Goal: Information Seeking & Learning: Stay updated

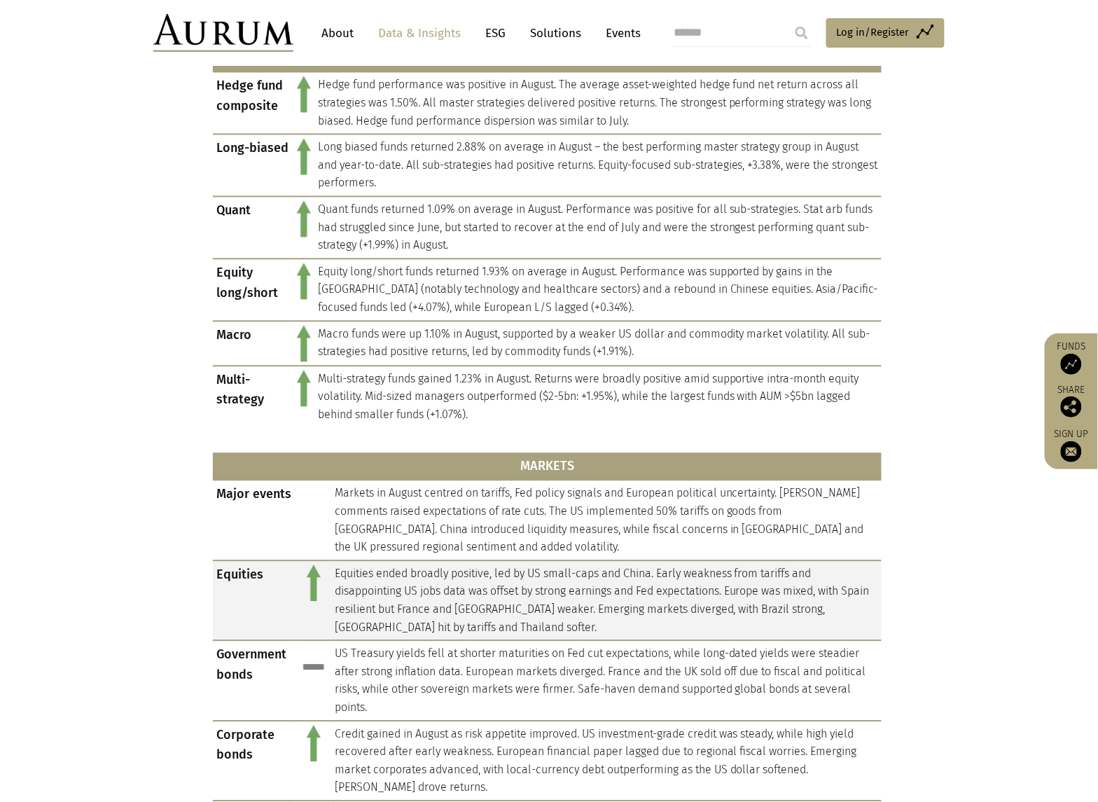
scroll to position [613, 0]
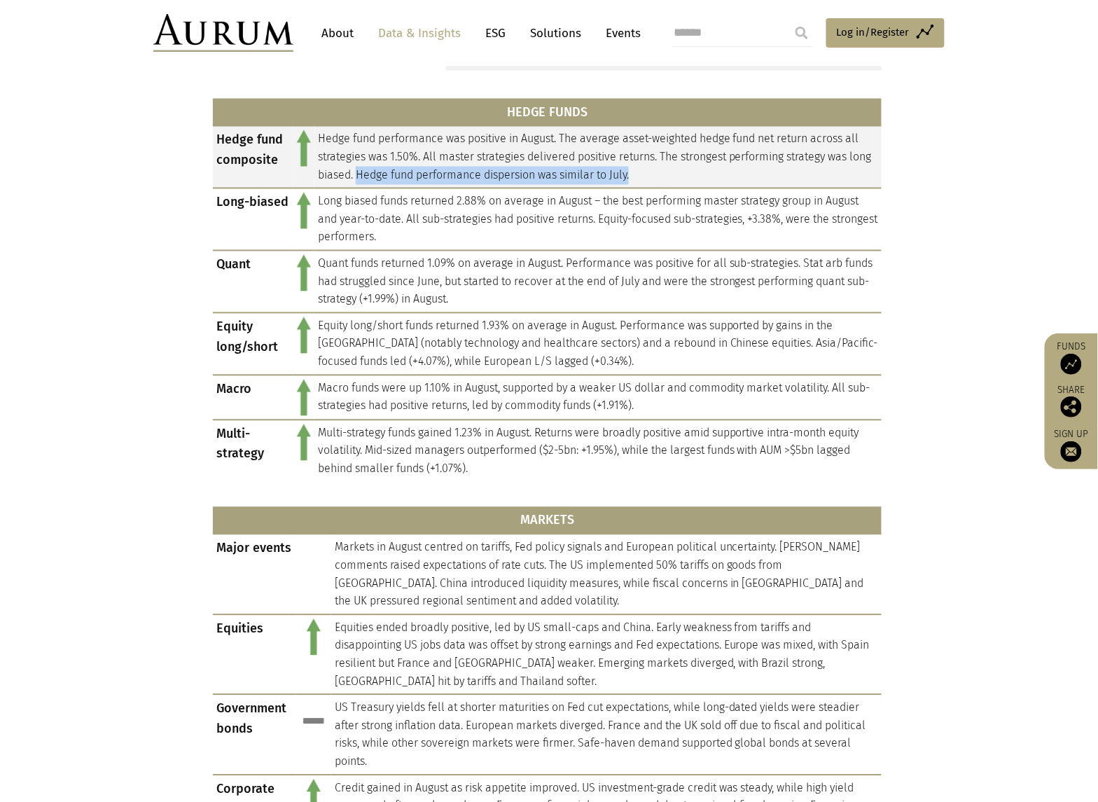
drag, startPoint x: 383, startPoint y: 172, endPoint x: 684, endPoint y: 181, distance: 301.3
click at [684, 181] on td "Hedge fund performance was positive in August. The average asset-weighted hedge…" at bounding box center [597, 157] width 567 height 62
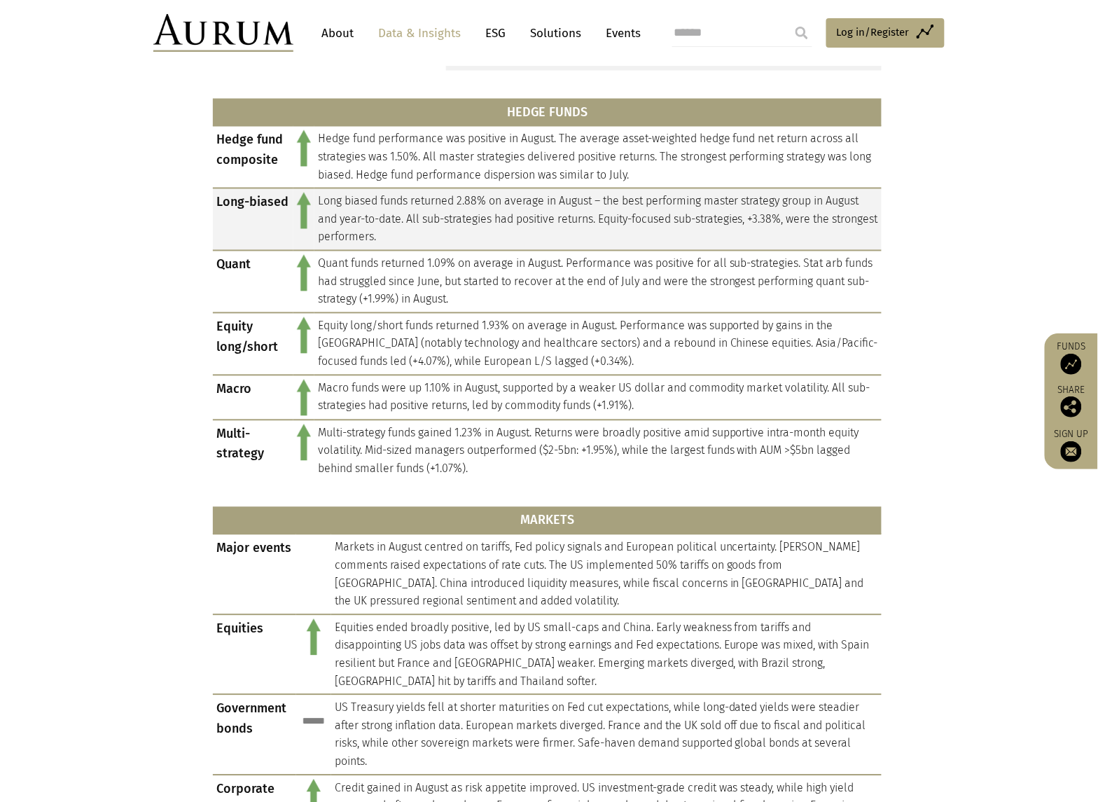
drag, startPoint x: 684, startPoint y: 181, endPoint x: 604, endPoint y: 217, distance: 88.4
click at [604, 217] on td "Long biased funds returned 2.88% on average in August – the best performing mas…" at bounding box center [597, 219] width 567 height 62
drag, startPoint x: 604, startPoint y: 217, endPoint x: 852, endPoint y: 237, distance: 248.7
click at [852, 237] on td "Long biased funds returned 2.88% on average in August – the best performing mas…" at bounding box center [597, 219] width 567 height 62
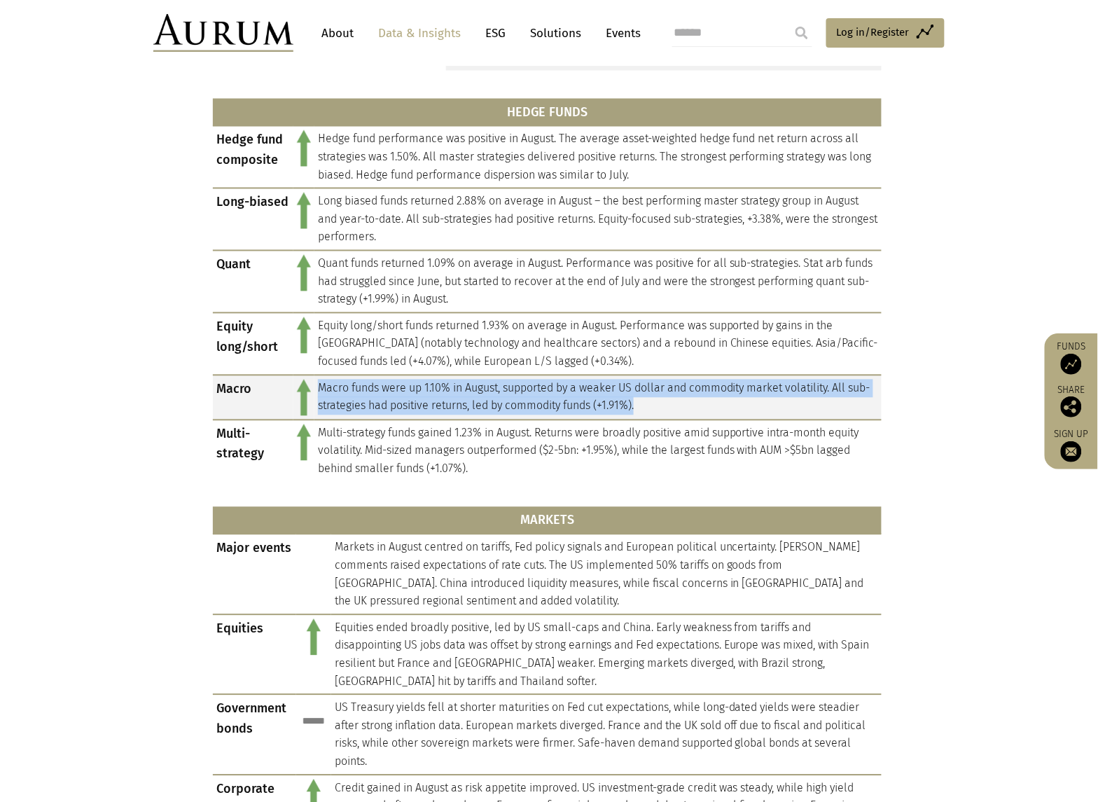
drag, startPoint x: 319, startPoint y: 389, endPoint x: 663, endPoint y: 417, distance: 345.0
click at [663, 417] on td "Macro funds were up 1.10% in August, supported by a weaker US dollar and commod…" at bounding box center [597, 397] width 567 height 45
copy td "Macro funds were up 1.10% in August, supported by a weaker US dollar and commod…"
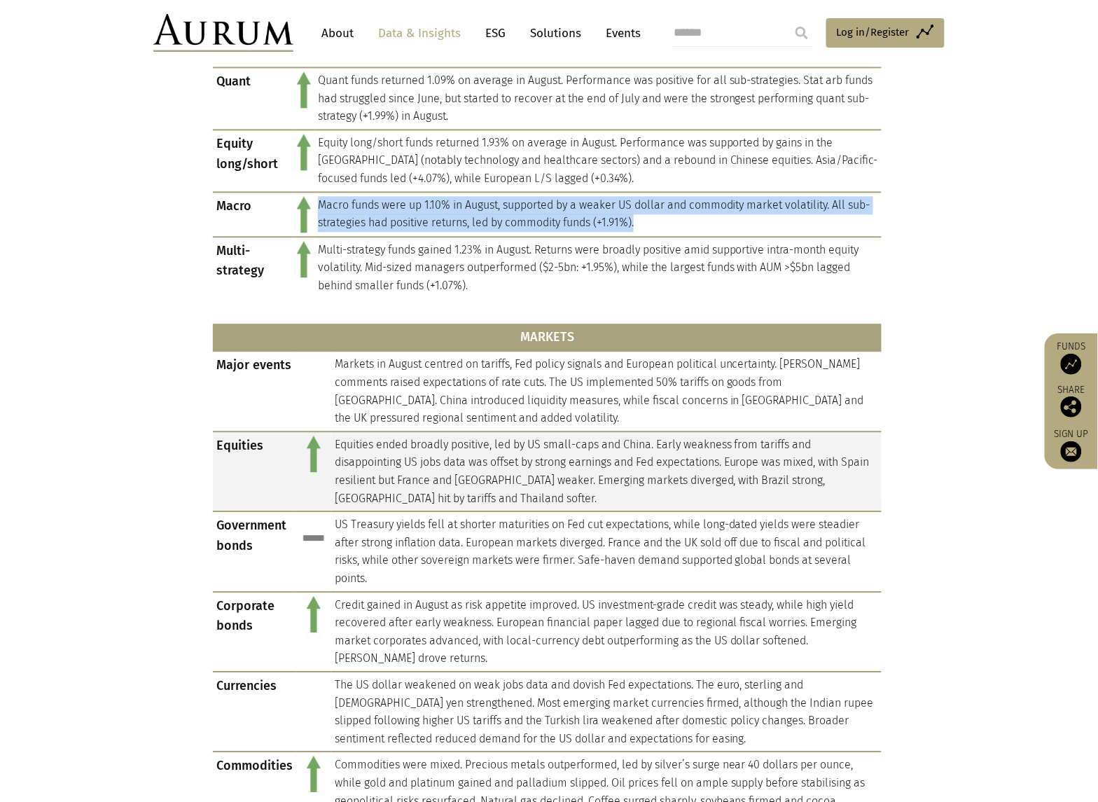
scroll to position [525, 0]
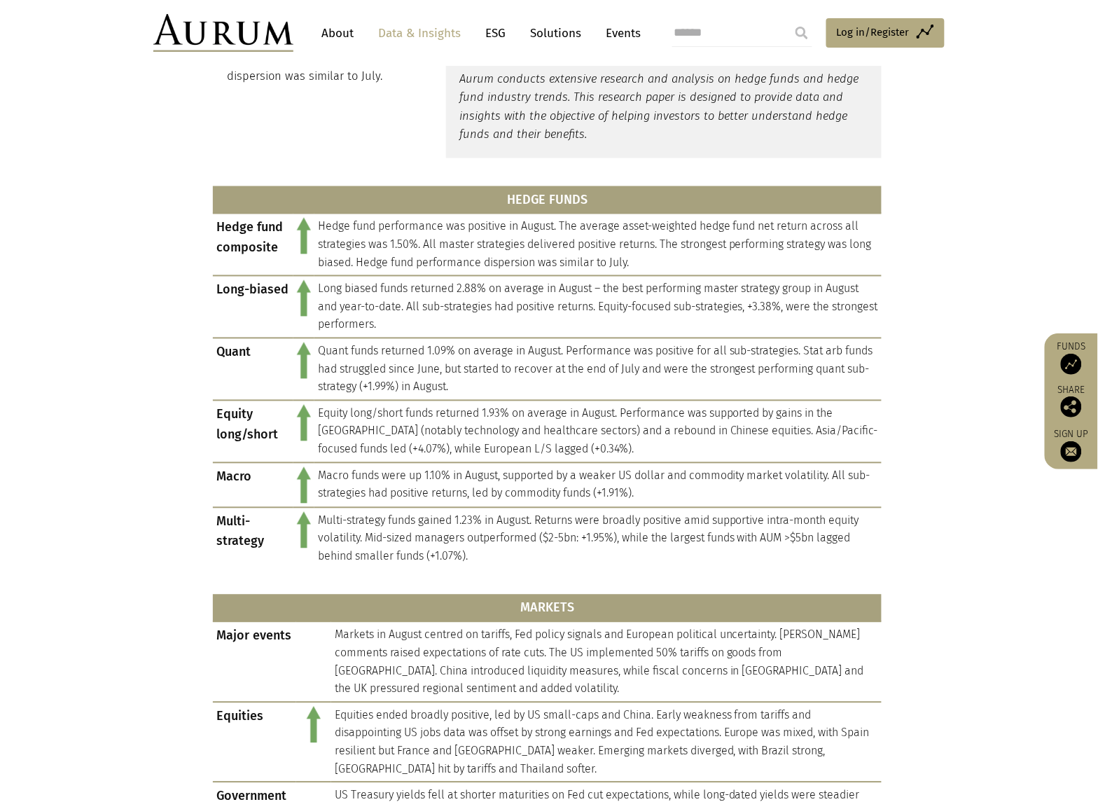
click at [131, 516] on section "HEDGE FUNDS Hedge fund composite Hedge fund performance was positive in August.…" at bounding box center [549, 643] width 1098 height 934
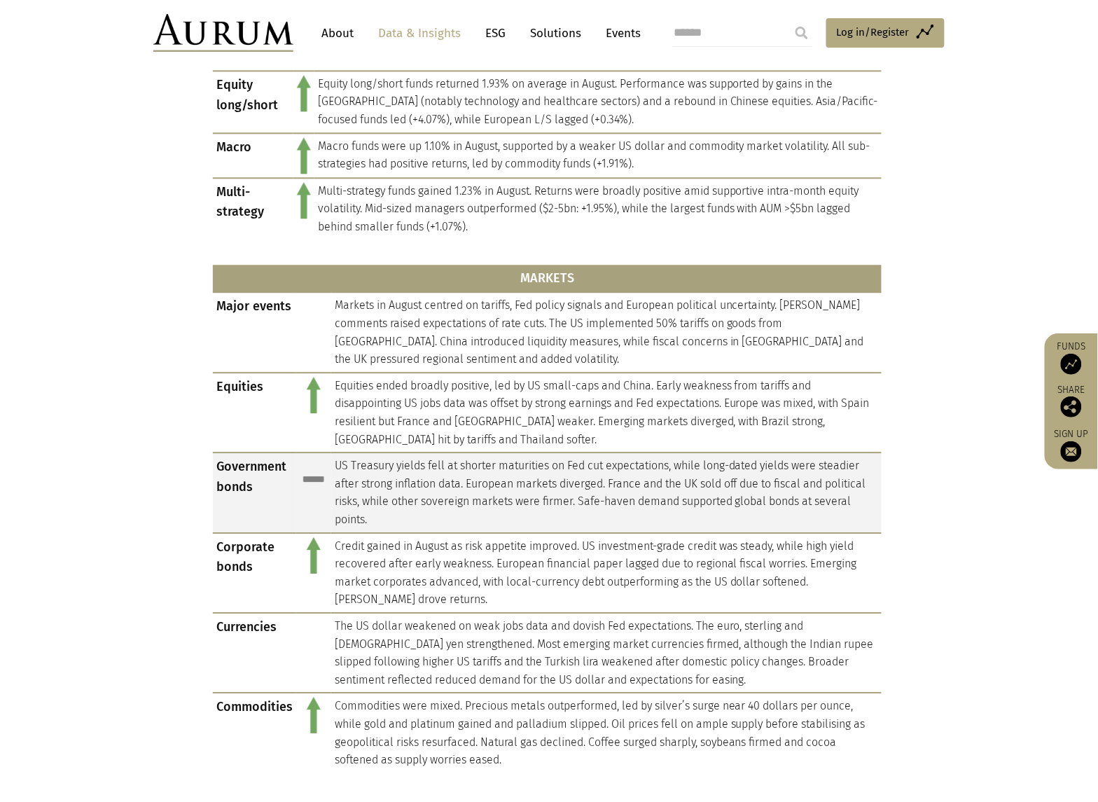
scroll to position [963, 0]
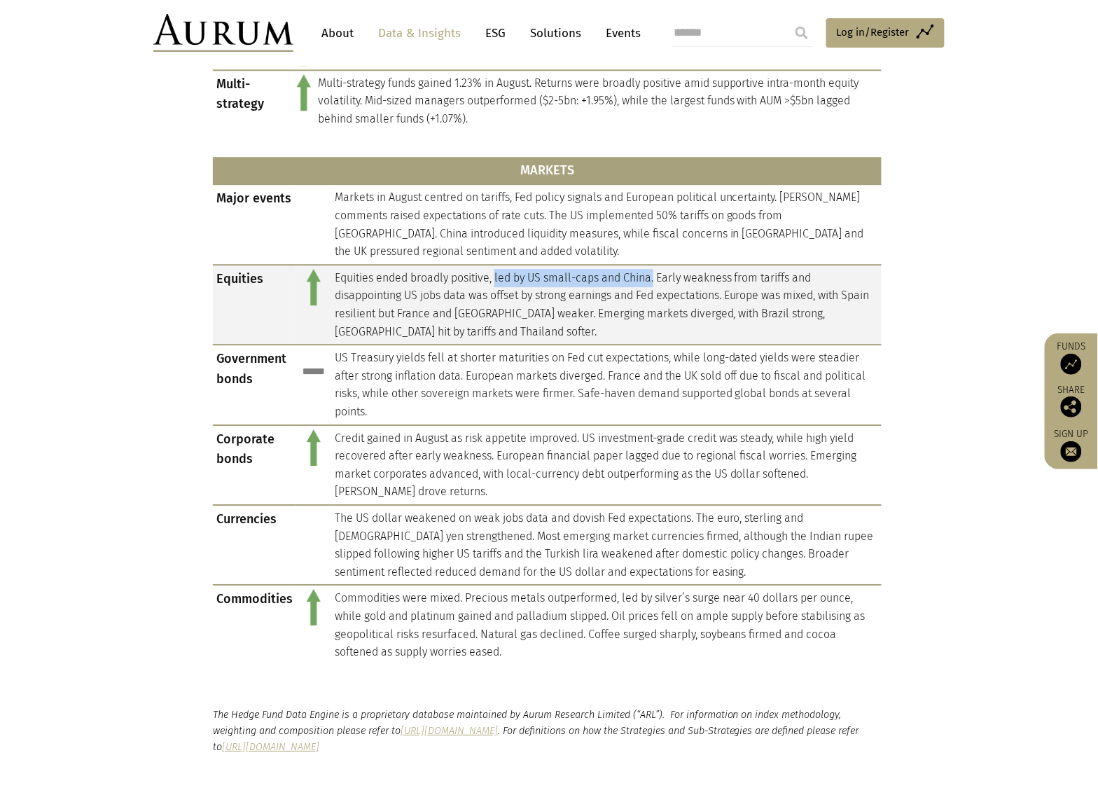
drag, startPoint x: 498, startPoint y: 270, endPoint x: 658, endPoint y: 280, distance: 160.7
click at [658, 280] on td "Equities ended broadly positive, led by US small-caps and China. Early weakness…" at bounding box center [606, 305] width 551 height 80
drag, startPoint x: 658, startPoint y: 280, endPoint x: 667, endPoint y: 275, distance: 9.7
click at [667, 274] on td "Equities ended broadly positive, led by US small-caps and China. Early weakness…" at bounding box center [606, 305] width 551 height 80
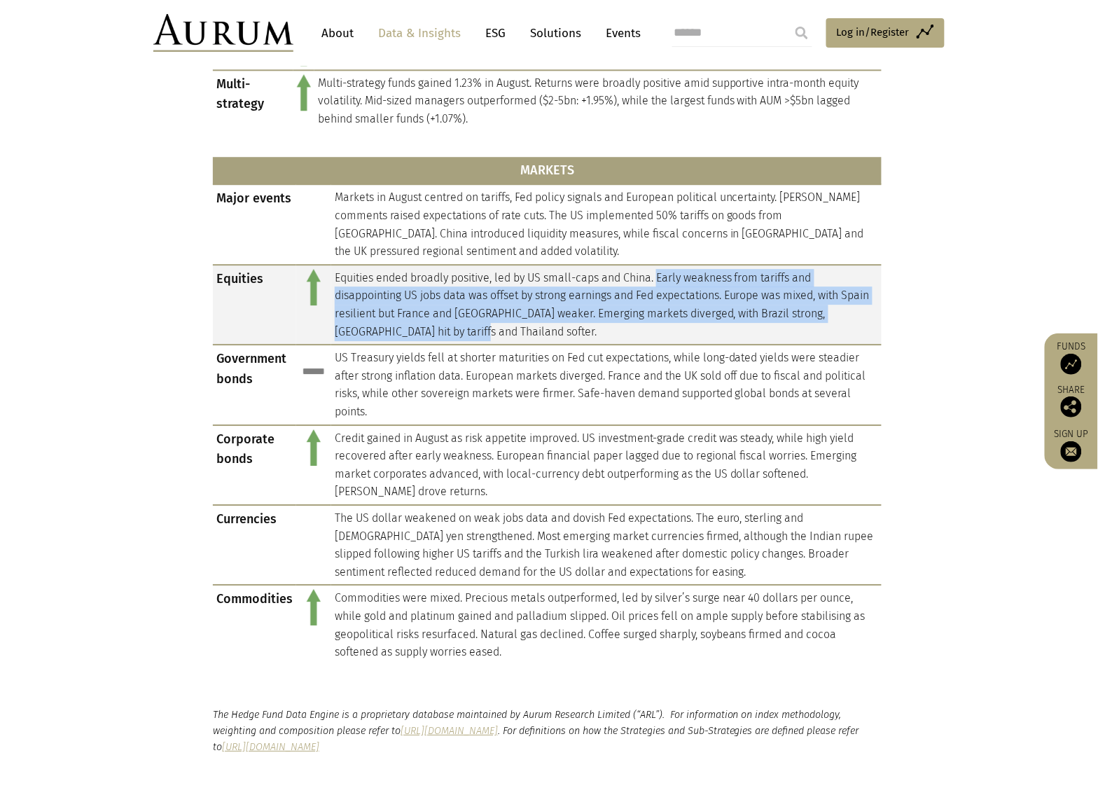
drag, startPoint x: 659, startPoint y: 273, endPoint x: 504, endPoint y: 336, distance: 167.1
click at [504, 336] on td "Equities ended broadly positive, led by US small-caps and China. Early weakness…" at bounding box center [606, 305] width 551 height 80
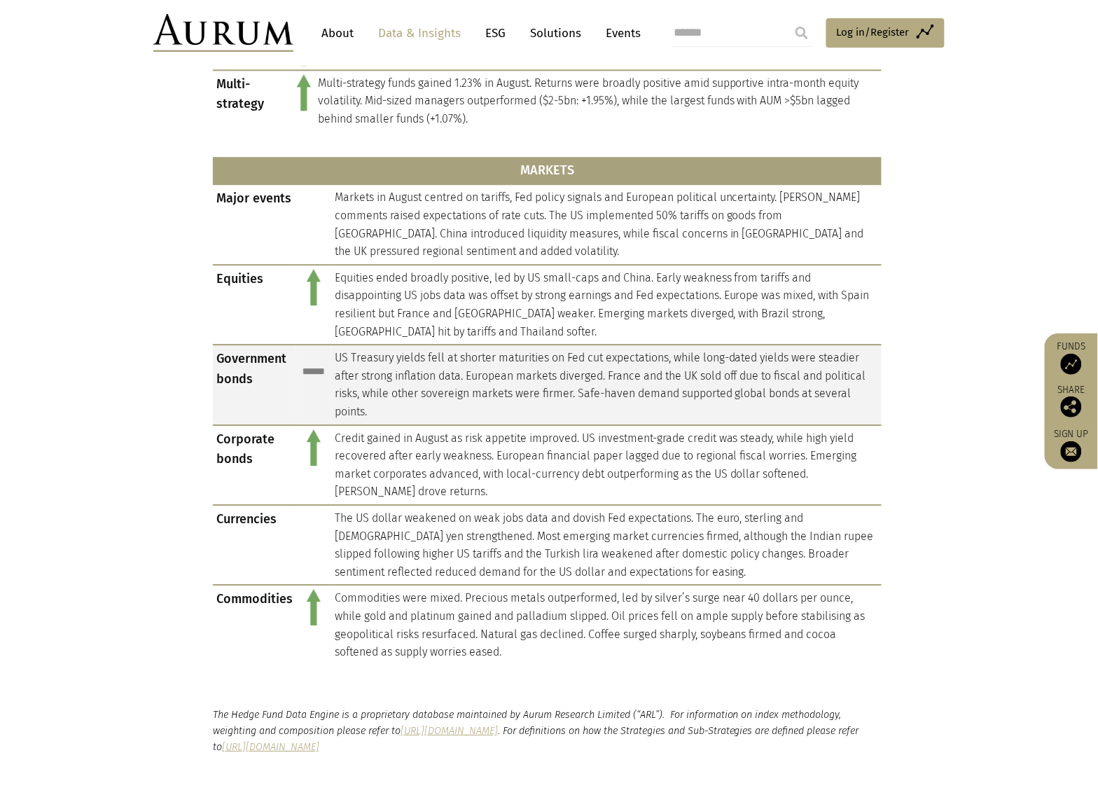
drag, startPoint x: 504, startPoint y: 336, endPoint x: 385, endPoint y: 371, distance: 124.1
click at [393, 375] on td "US Treasury yields fell at shorter maturities on Fed cut expectations, while lo…" at bounding box center [606, 385] width 551 height 80
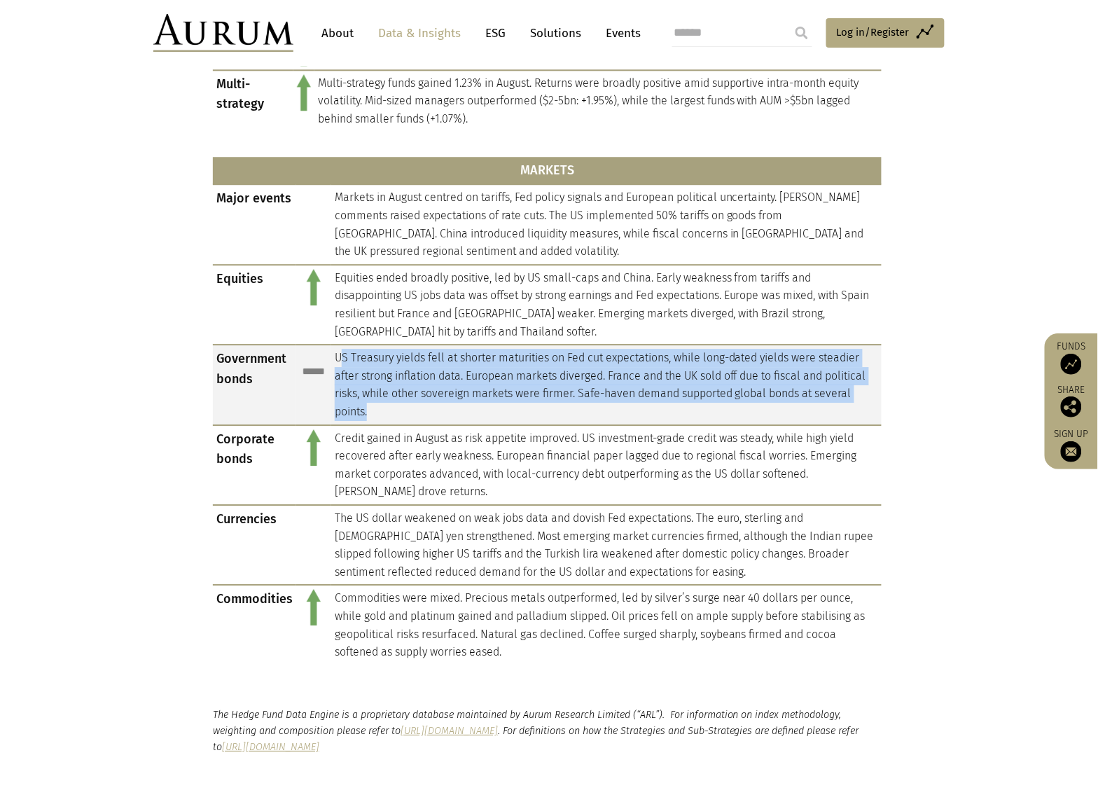
drag, startPoint x: 338, startPoint y: 351, endPoint x: 600, endPoint y: 408, distance: 267.5
click at [600, 408] on td "US Treasury yields fell at shorter maturities on Fed cut expectations, while lo…" at bounding box center [606, 385] width 551 height 80
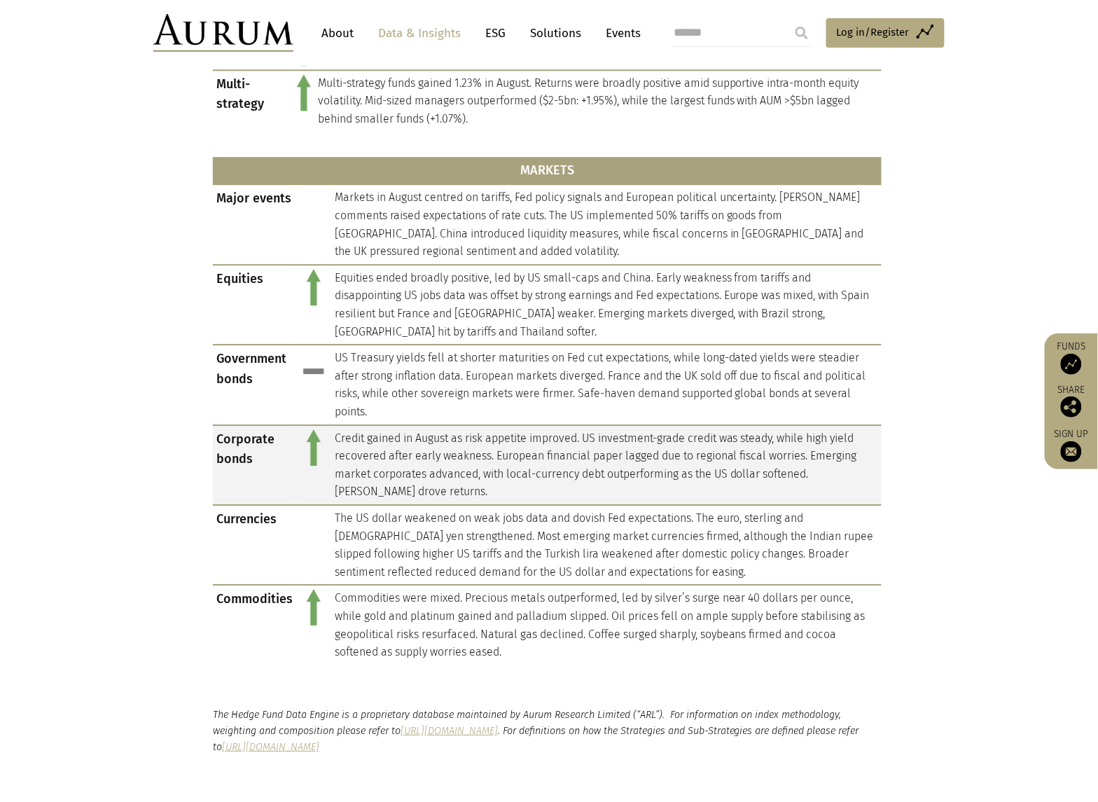
drag, startPoint x: 600, startPoint y: 408, endPoint x: 435, endPoint y: 459, distance: 172.4
click at [435, 459] on td "Credit gained in August as risk appetite improved. US investment-grade credit w…" at bounding box center [606, 465] width 551 height 80
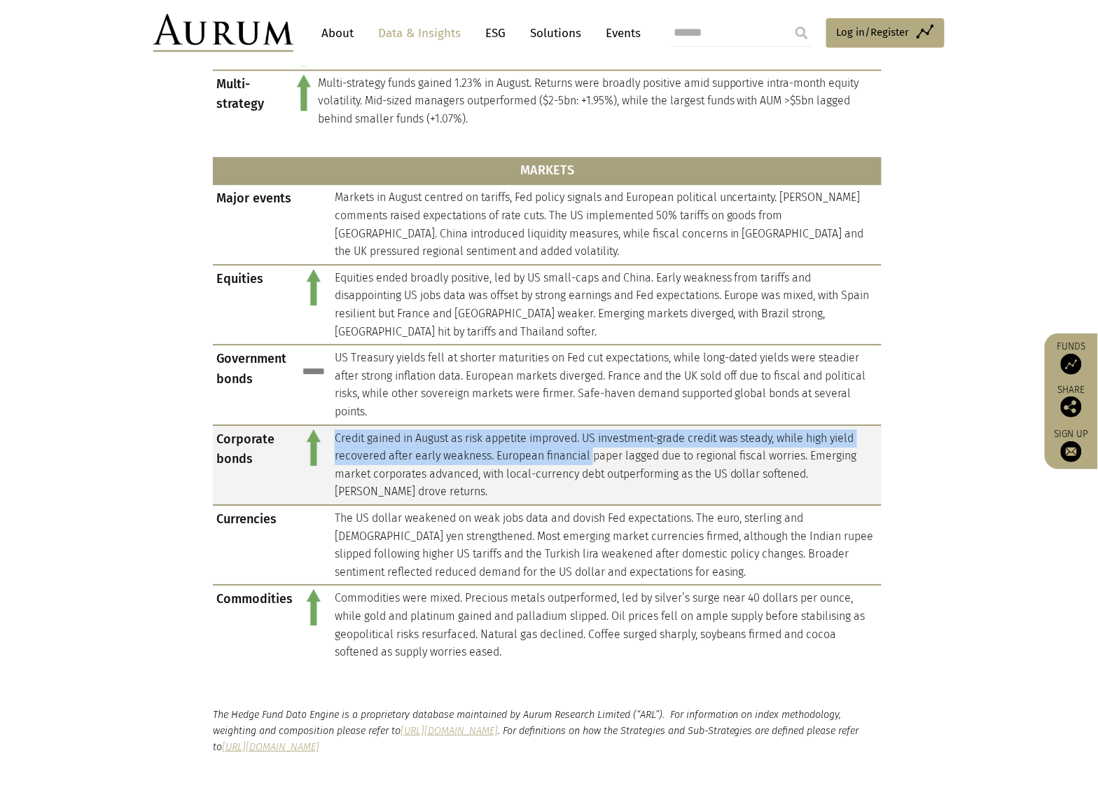
drag, startPoint x: 333, startPoint y: 433, endPoint x: 590, endPoint y: 445, distance: 257.4
click at [590, 445] on td "Credit gained in August as risk appetite improved. US investment-grade credit w…" at bounding box center [606, 465] width 551 height 80
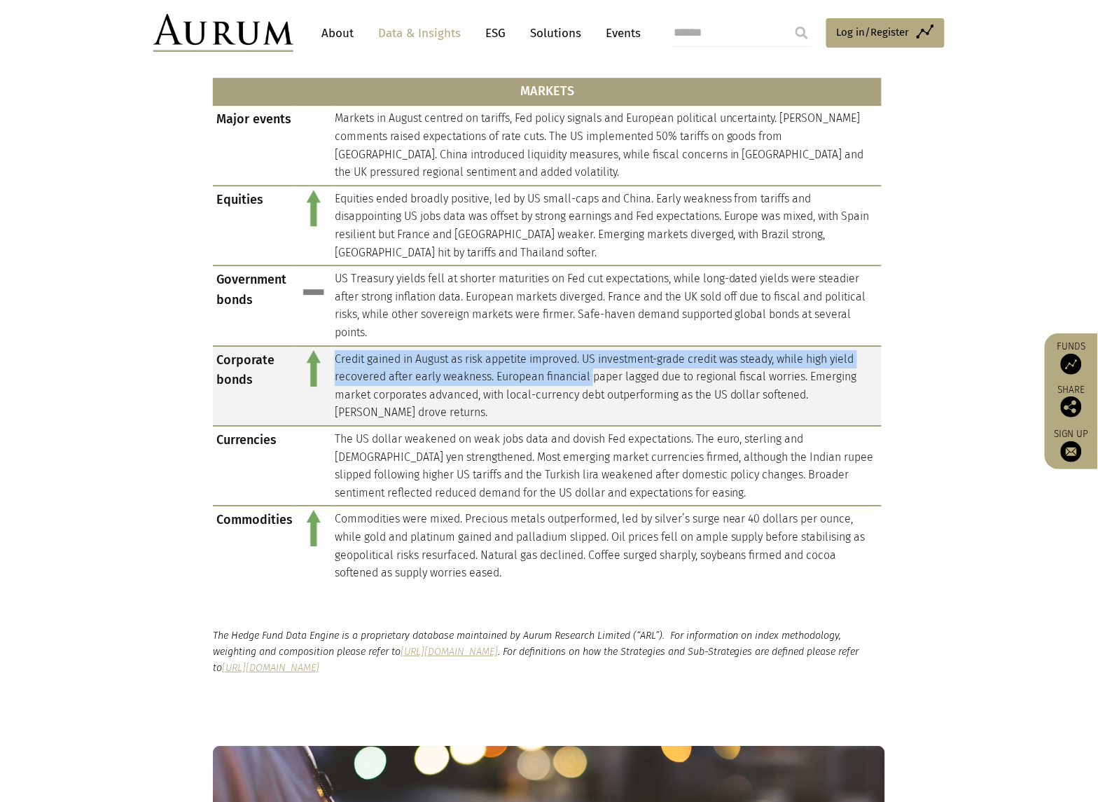
scroll to position [1138, 0]
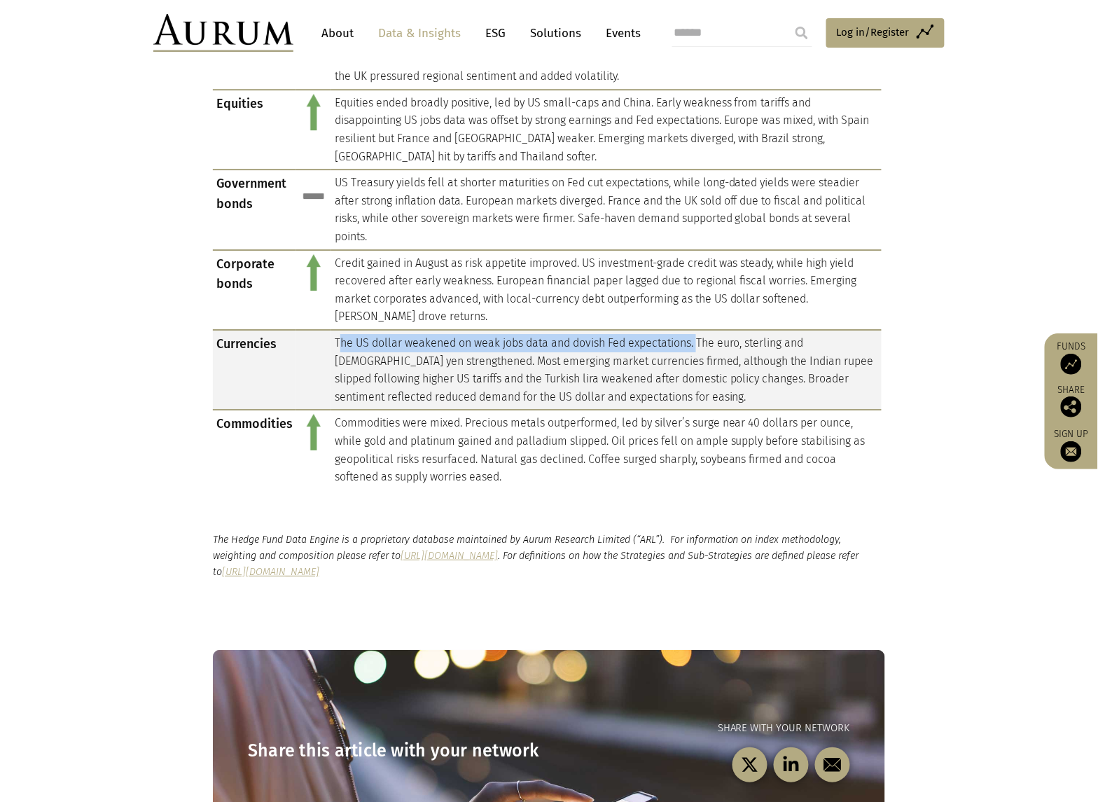
drag, startPoint x: 338, startPoint y: 336, endPoint x: 699, endPoint y: 335, distance: 361.4
click at [699, 335] on td "The US dollar weakened on weak jobs data and dovish Fed expectations. The euro,…" at bounding box center [606, 370] width 551 height 80
click at [347, 341] on td "The US dollar weakened on weak jobs data and dovish Fed expectations. The euro,…" at bounding box center [606, 370] width 551 height 80
drag, startPoint x: 334, startPoint y: 338, endPoint x: 729, endPoint y: 340, distance: 395.0
click at [729, 340] on td "The US dollar weakened on weak jobs data and dovish Fed expectations. The euro,…" at bounding box center [606, 370] width 551 height 80
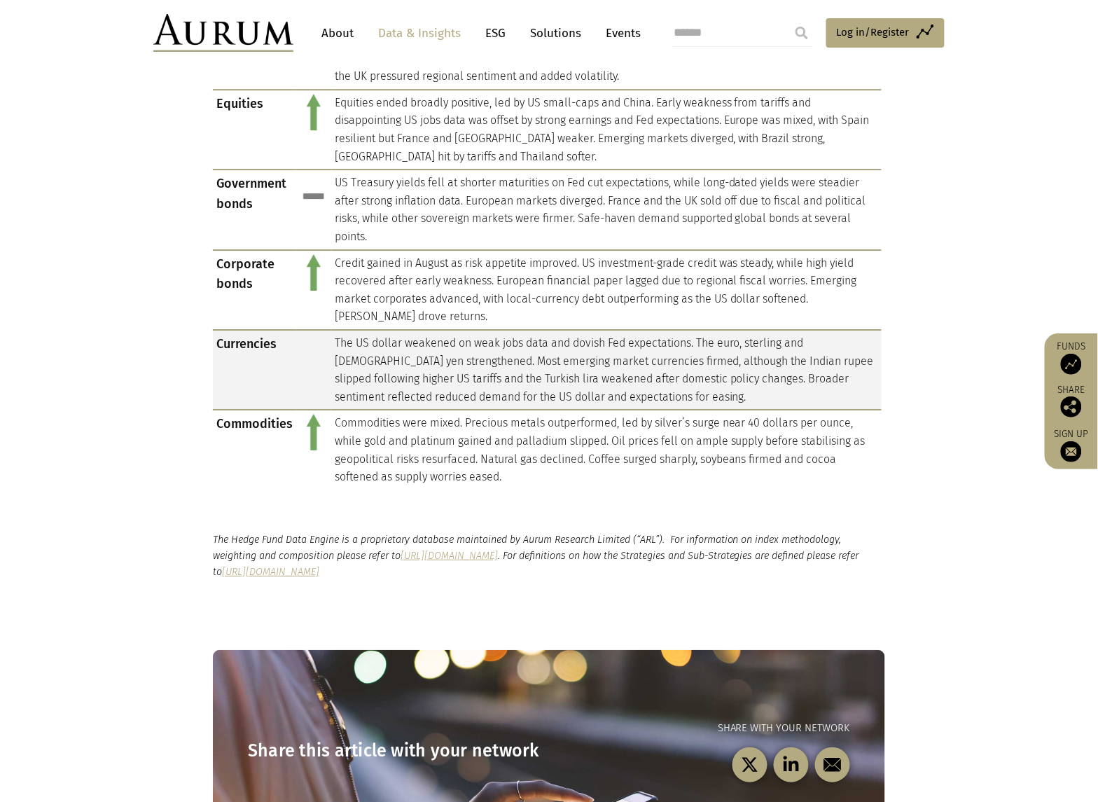
drag, startPoint x: 729, startPoint y: 340, endPoint x: 445, endPoint y: 362, distance: 284.5
click at [567, 364] on td "The US dollar weakened on weak jobs data and dovish Fed expectations. The euro,…" at bounding box center [606, 370] width 551 height 80
drag, startPoint x: 426, startPoint y: 361, endPoint x: 712, endPoint y: 355, distance: 286.5
click at [712, 355] on td "The US dollar weakened on weak jobs data and dovish Fed expectations. The euro,…" at bounding box center [606, 370] width 551 height 80
drag, startPoint x: 364, startPoint y: 373, endPoint x: 669, endPoint y: 371, distance: 304.7
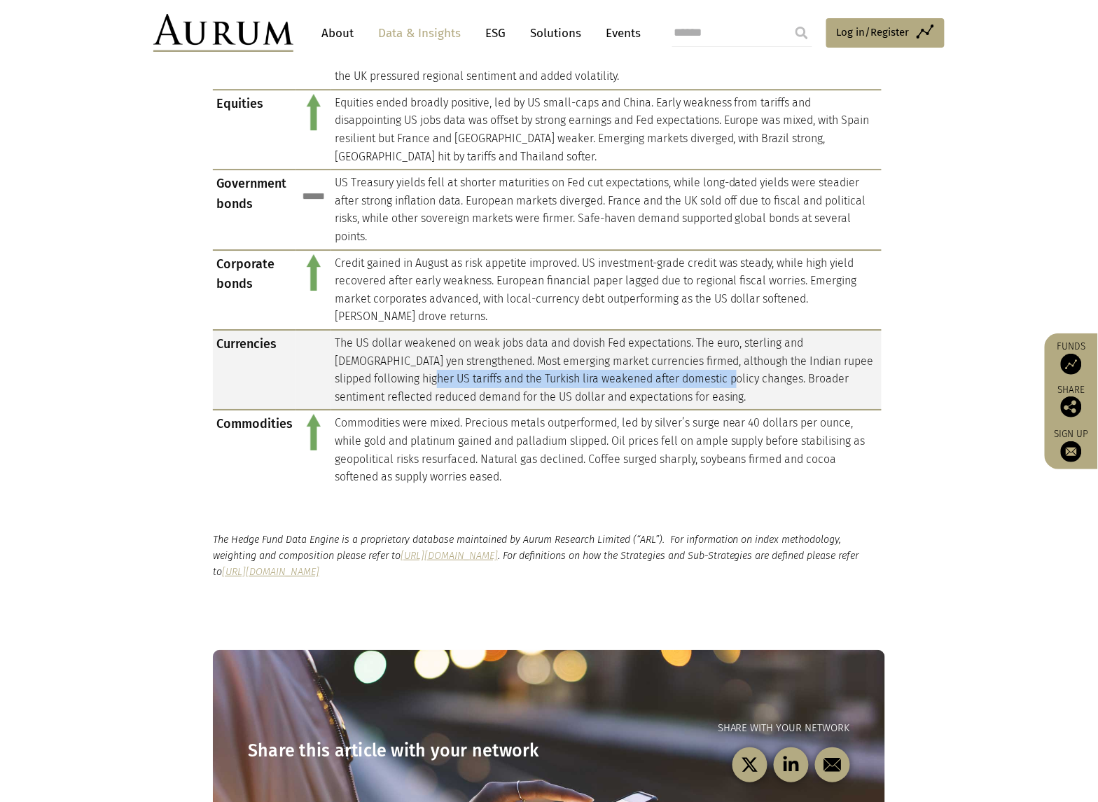
click at [669, 371] on td "The US dollar weakened on weak jobs data and dovish Fed expectations. The euro,…" at bounding box center [606, 370] width 551 height 80
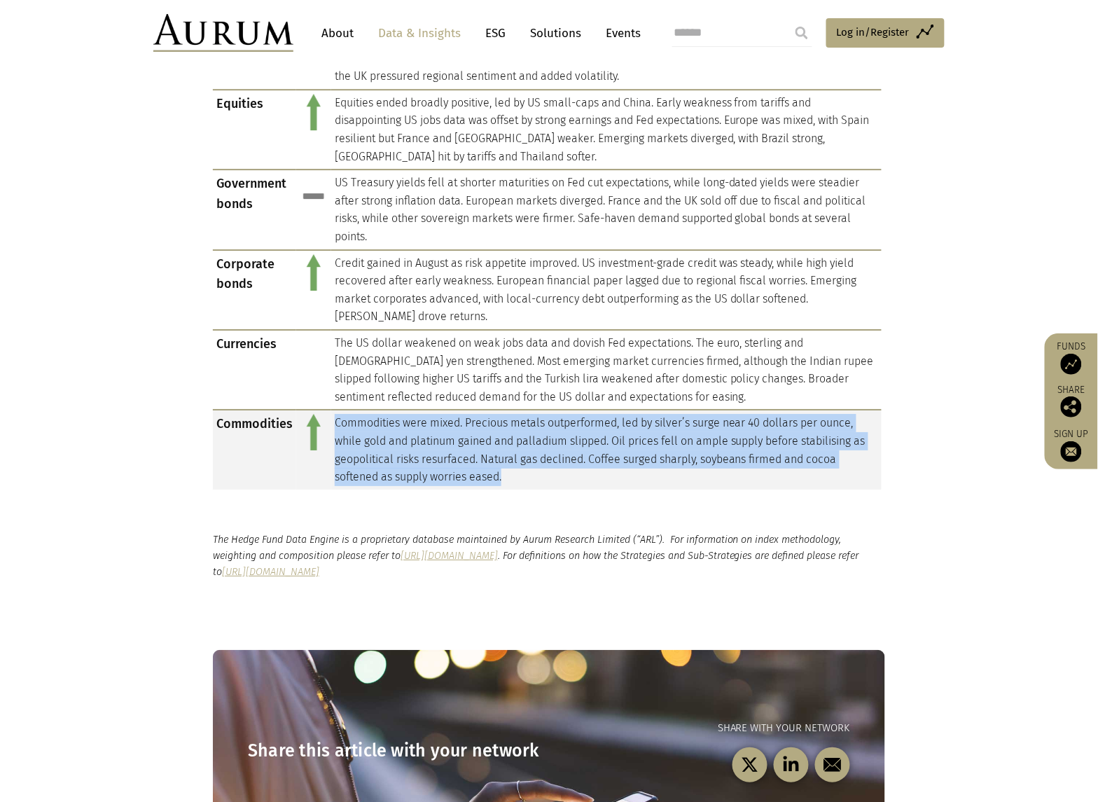
drag, startPoint x: 333, startPoint y: 415, endPoint x: 560, endPoint y: 473, distance: 234.3
click at [560, 473] on td "Commodities were mixed. Precious metals outperformed, led by silver’s surge nea…" at bounding box center [606, 449] width 551 height 79
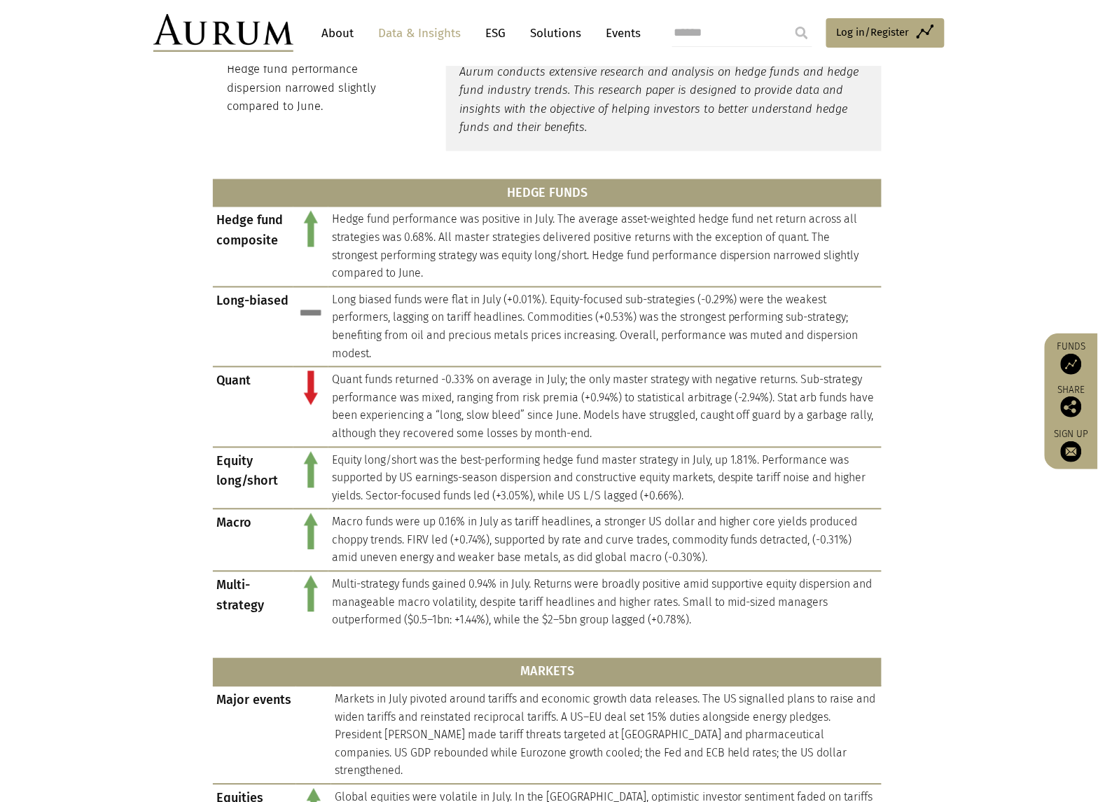
scroll to position [525, 0]
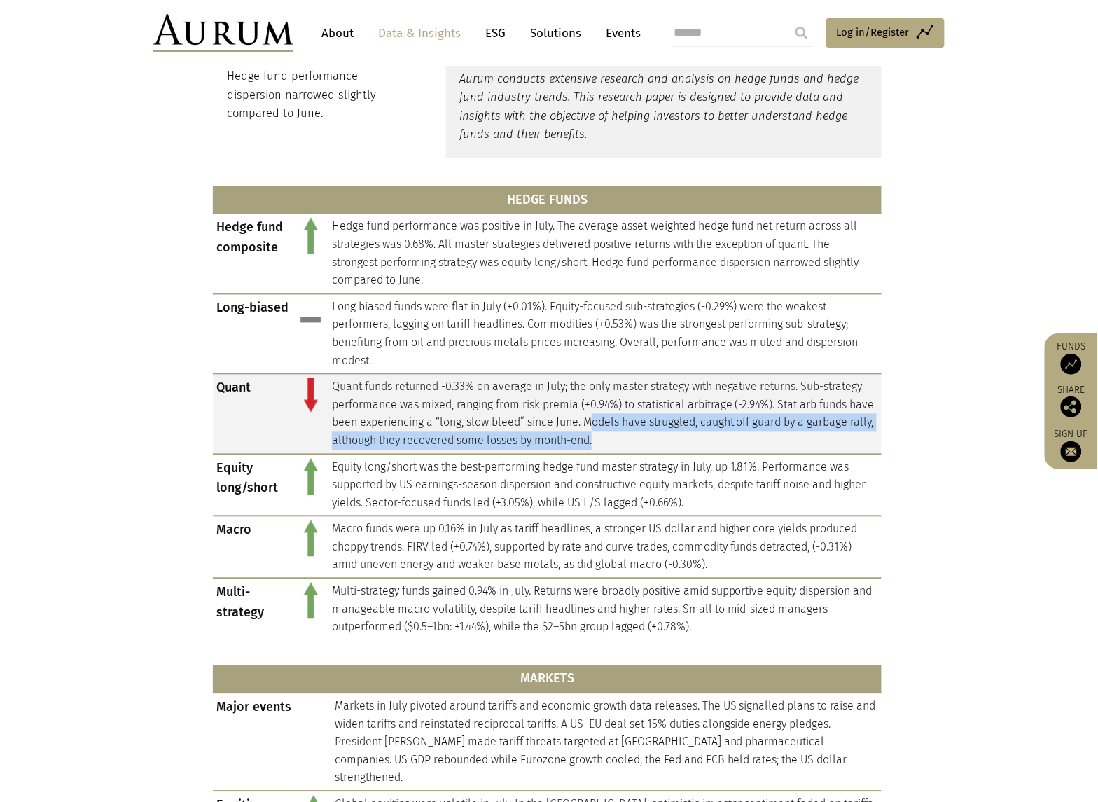
drag, startPoint x: 688, startPoint y: 443, endPoint x: 621, endPoint y: 420, distance: 70.2
click at [621, 420] on td "Quant funds returned -0.33% on average in July; the only master strategy with n…" at bounding box center [604, 414] width 553 height 80
drag, startPoint x: 621, startPoint y: 420, endPoint x: 667, endPoint y: 443, distance: 51.7
click at [641, 442] on td "Quant funds returned -0.33% on average in July; the only master strategy with n…" at bounding box center [604, 414] width 553 height 80
click at [680, 443] on td "Quant funds returned -0.33% on average in July; the only master strategy with n…" at bounding box center [604, 414] width 553 height 80
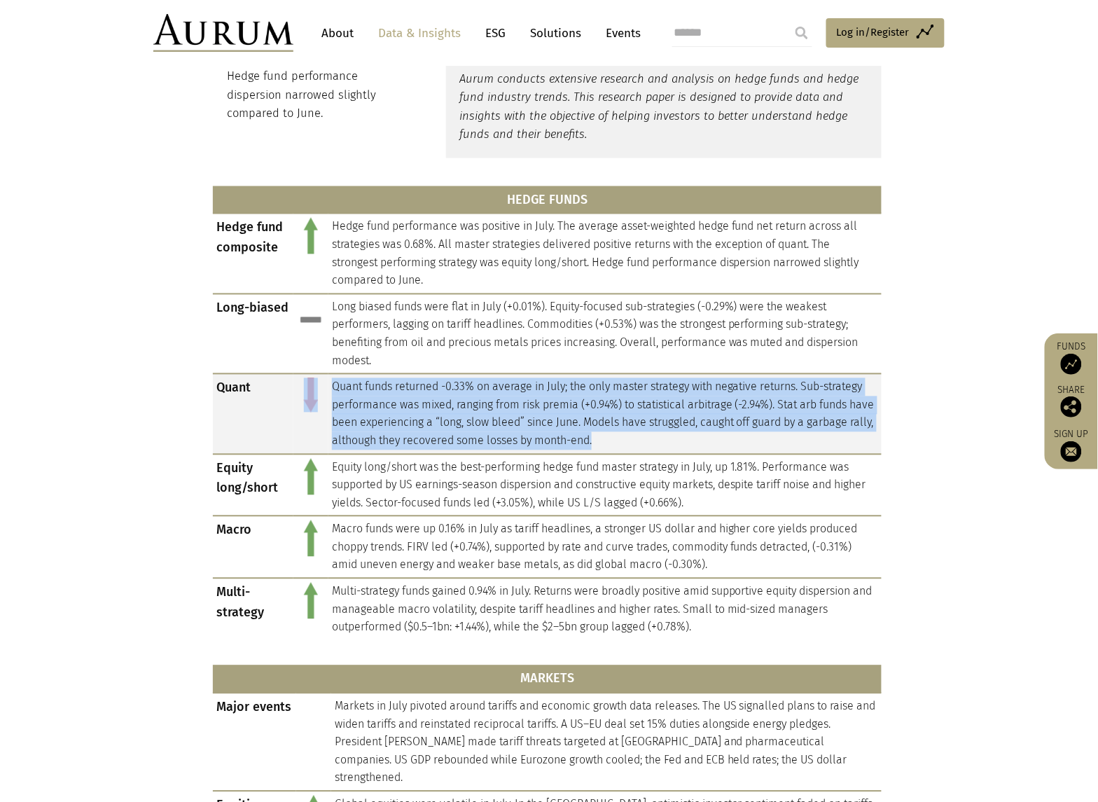
drag, startPoint x: 684, startPoint y: 439, endPoint x: 323, endPoint y: 390, distance: 364.7
click at [323, 390] on tr "Quant Quant funds returned -0.33% on average in July; the only master strategy …" at bounding box center [547, 414] width 669 height 80
copy tr "Quant funds returned -0.33% on average in July; the only master strategy with n…"
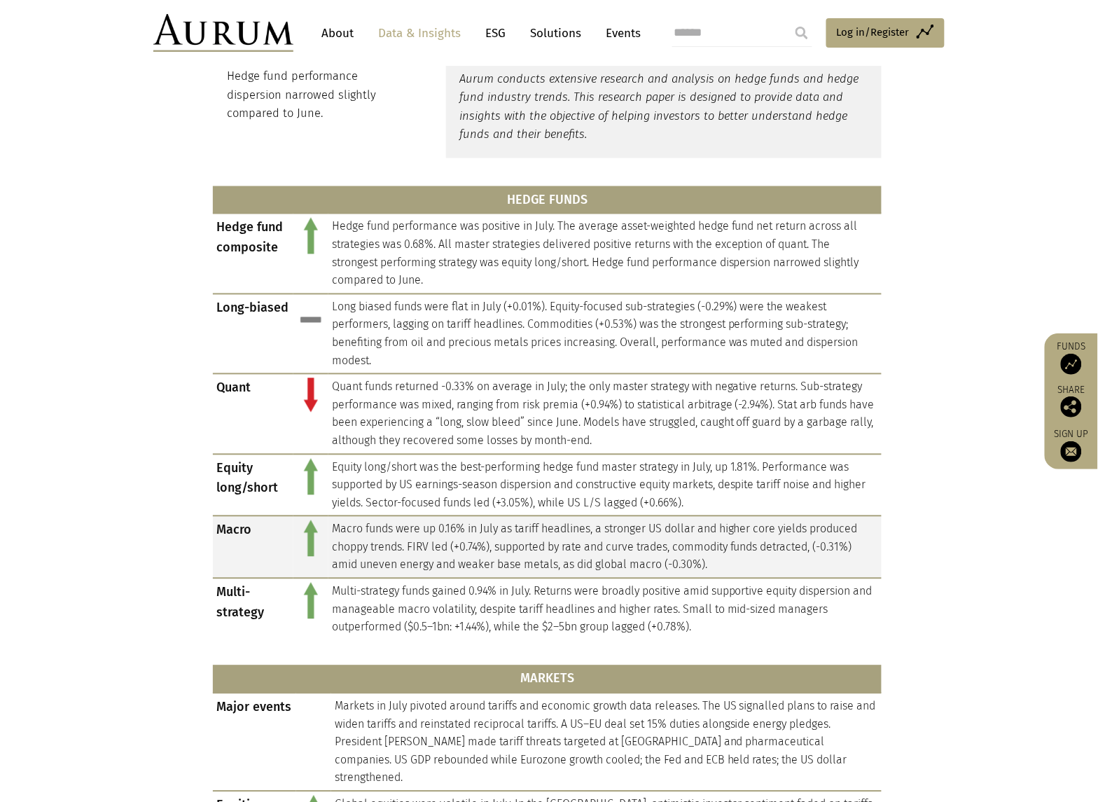
click at [410, 548] on td "Macro funds were up 0.16% in July as tariff headlines, a stronger US dollar and…" at bounding box center [604, 547] width 553 height 62
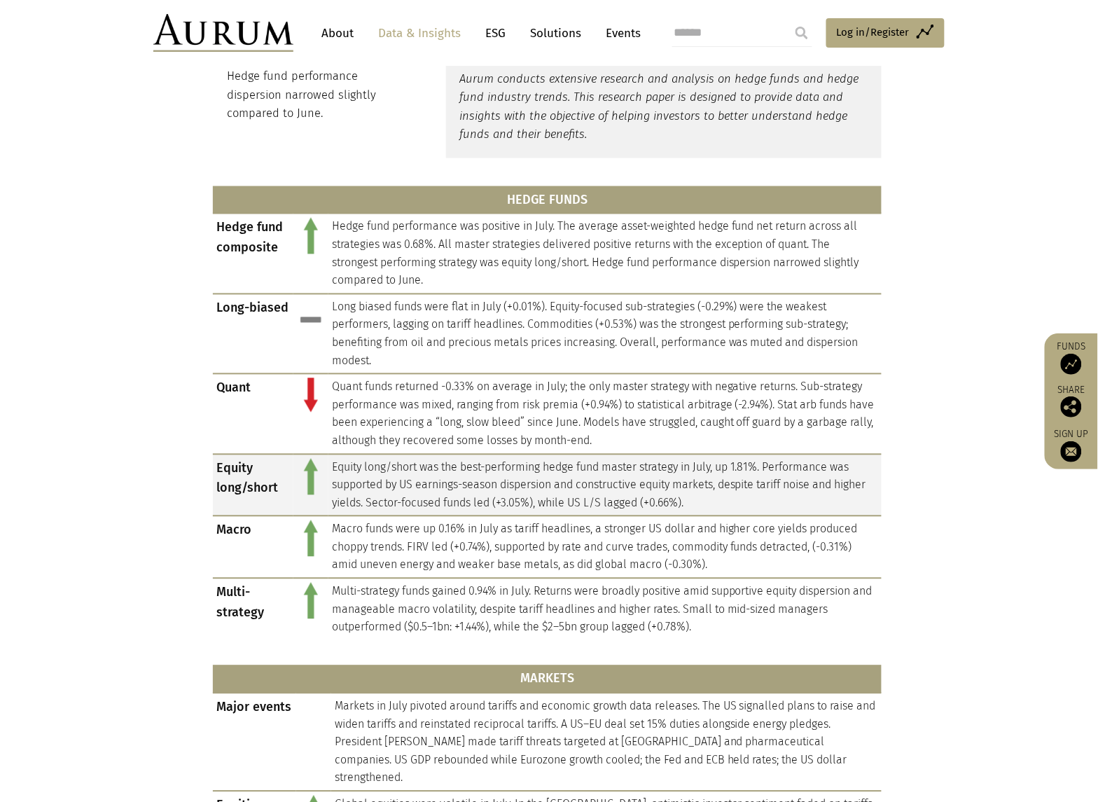
drag, startPoint x: 173, startPoint y: 516, endPoint x: 258, endPoint y: 473, distance: 95.2
click at [173, 516] on section "HEDGE FUNDS Hedge fund composite Hedge fund performance was positive in July. T…" at bounding box center [549, 705] width 1098 height 1058
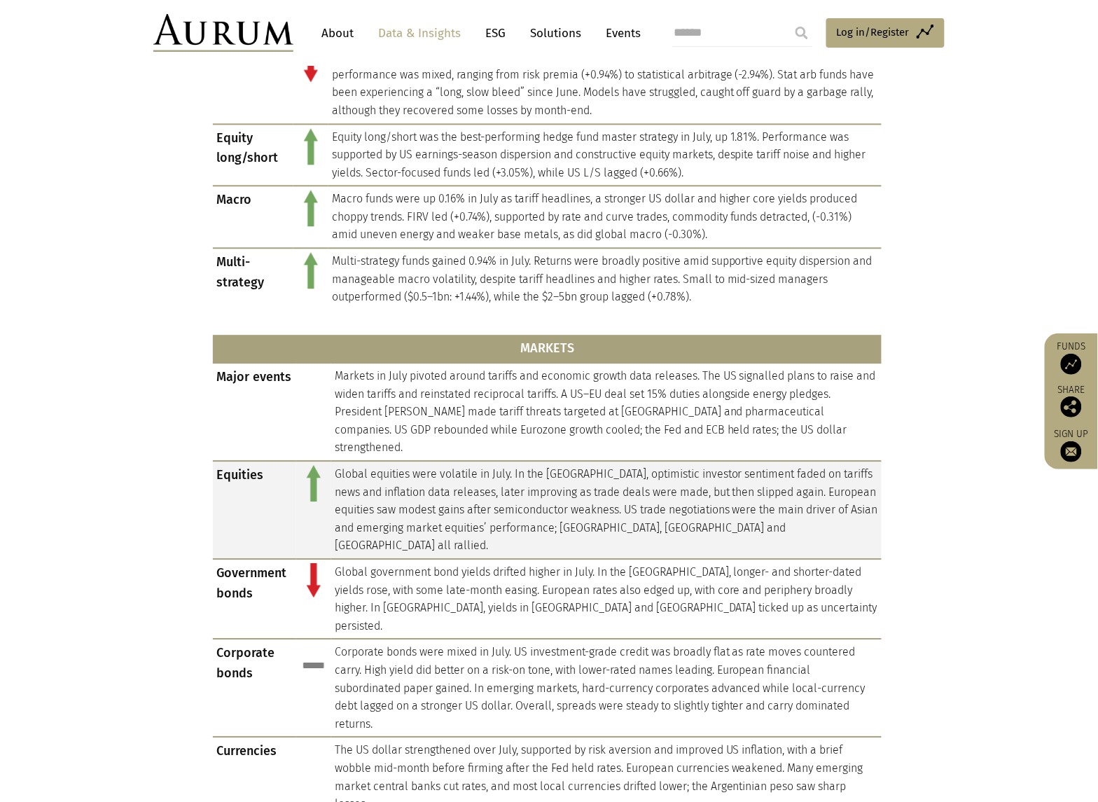
scroll to position [876, 0]
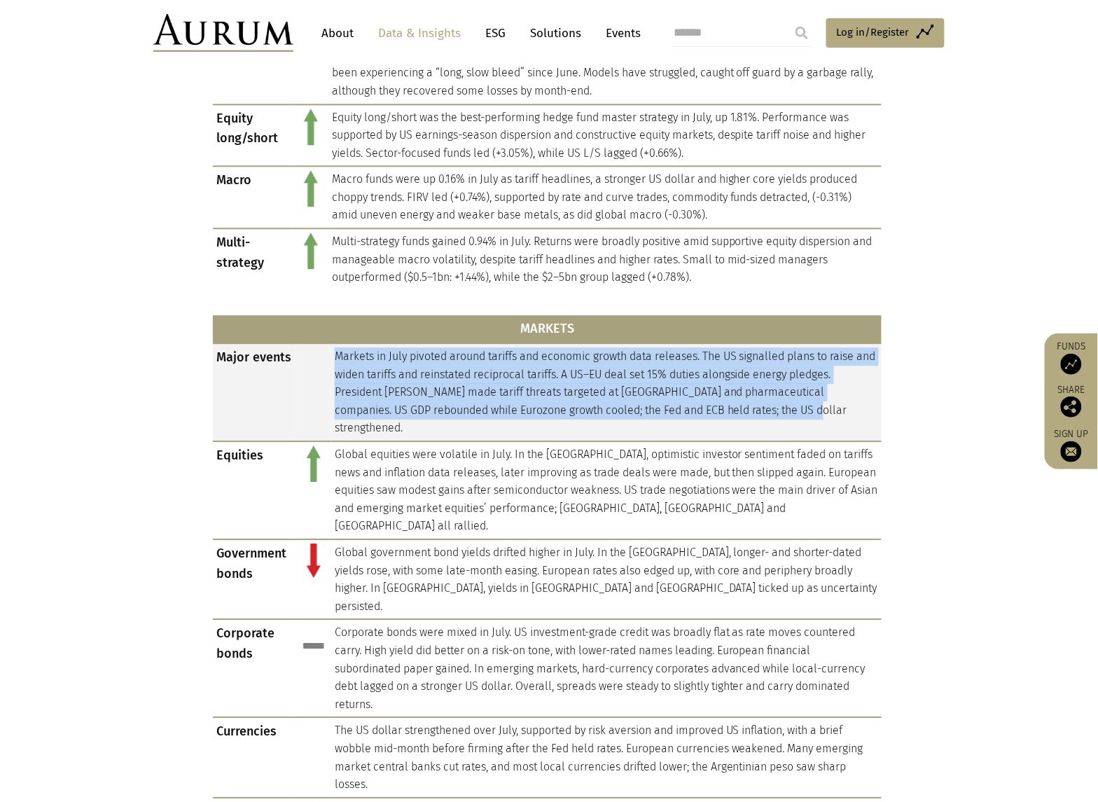
drag, startPoint x: 334, startPoint y: 354, endPoint x: 783, endPoint y: 407, distance: 452.0
click at [783, 407] on td "Markets in July pivoted around tariffs and economic growth data releases. The U…" at bounding box center [606, 392] width 551 height 98
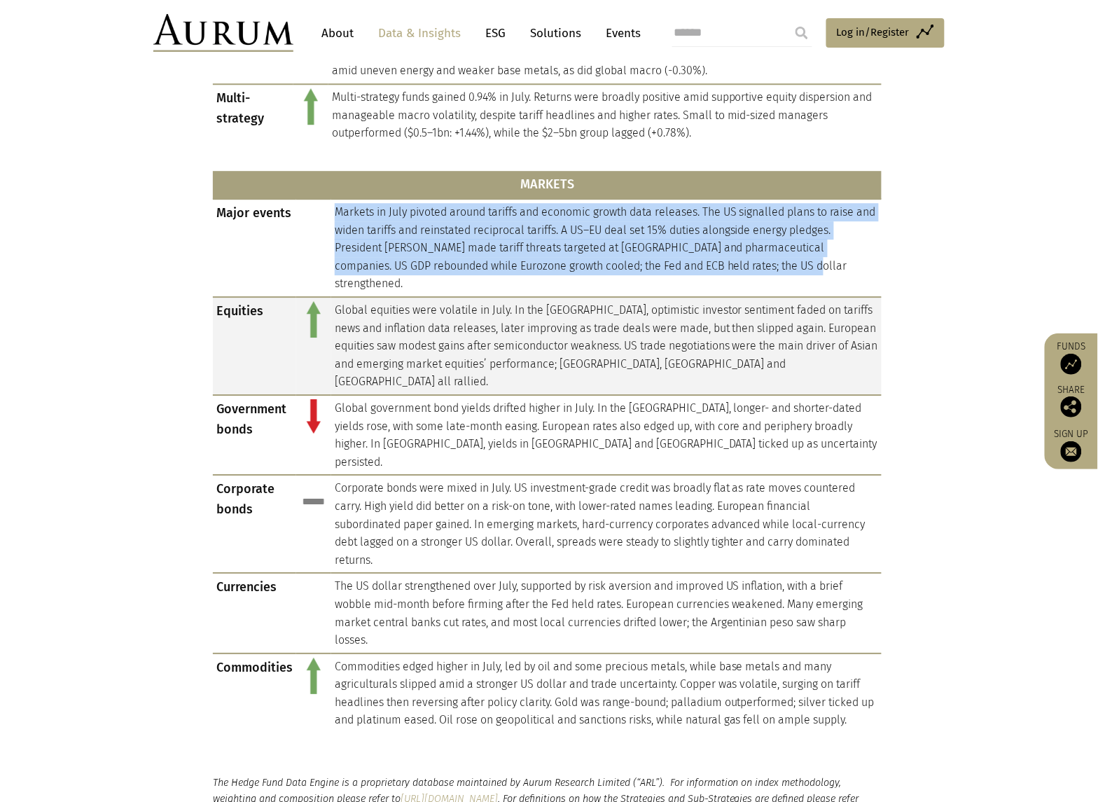
scroll to position [1226, 0]
